Goal: Transaction & Acquisition: Purchase product/service

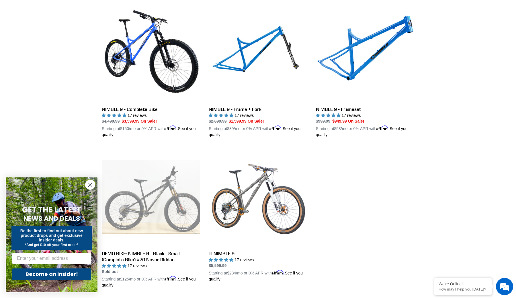
scroll to position [165, 0]
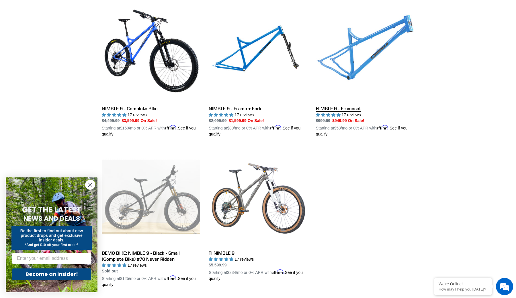
click at [363, 50] on link "NIMBLE 9 - Frameset" at bounding box center [365, 70] width 98 height 134
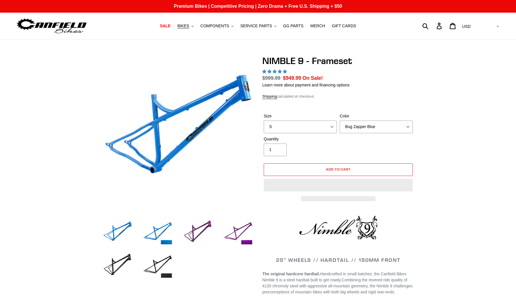
select select "highest-rating"
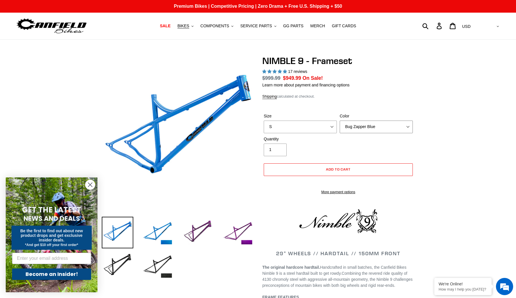
click at [353, 125] on select "Bug Zapper Blue Purple Haze -Sold Out Galaxy Black" at bounding box center [376, 126] width 73 height 13
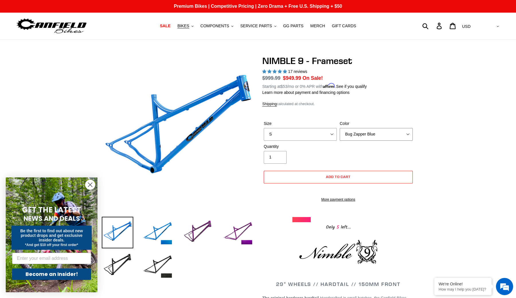
select select "Purple Haze -Sold Out"
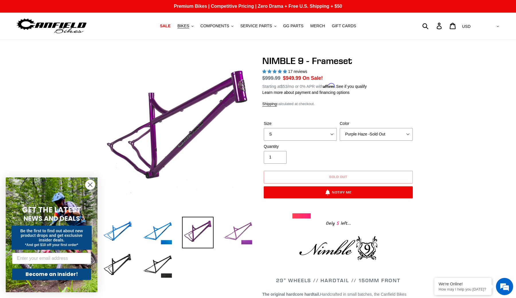
click at [238, 227] on img at bounding box center [238, 233] width 32 height 32
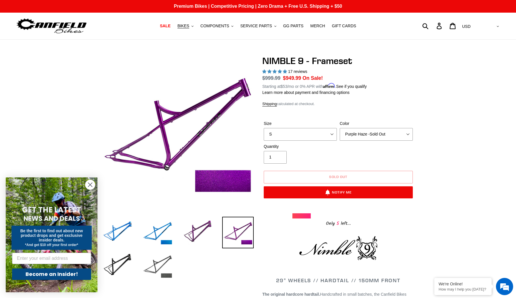
click at [160, 263] on img at bounding box center [158, 266] width 32 height 32
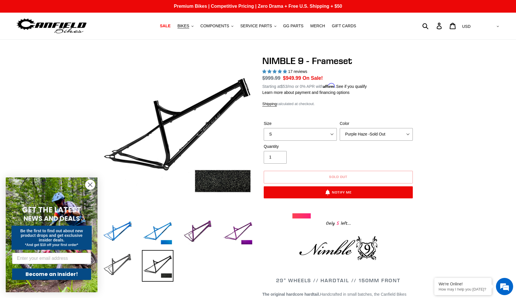
click at [113, 262] on img at bounding box center [118, 266] width 32 height 32
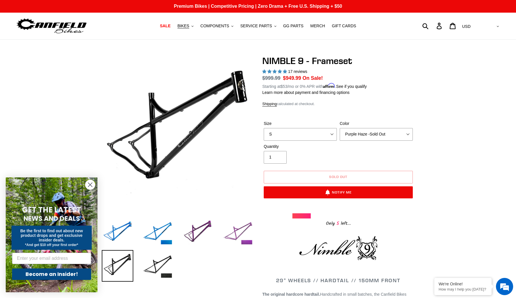
click at [244, 220] on img at bounding box center [238, 233] width 32 height 32
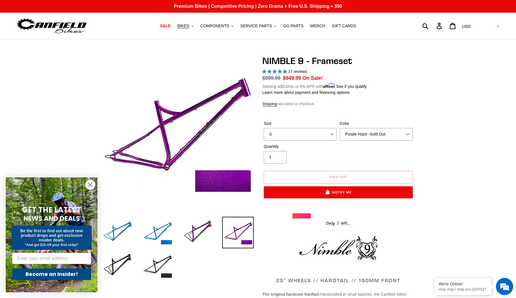
click at [273, 58] on h1 "NIMBLE 9 - Frameset" at bounding box center [338, 60] width 152 height 11
drag, startPoint x: 273, startPoint y: 58, endPoint x: 299, endPoint y: 59, distance: 27.0
click at [299, 59] on h1 "NIMBLE 9 - Frameset" at bounding box center [338, 60] width 152 height 11
copy h1 "NIMBLE 9"
